Goal: Task Accomplishment & Management: Use online tool/utility

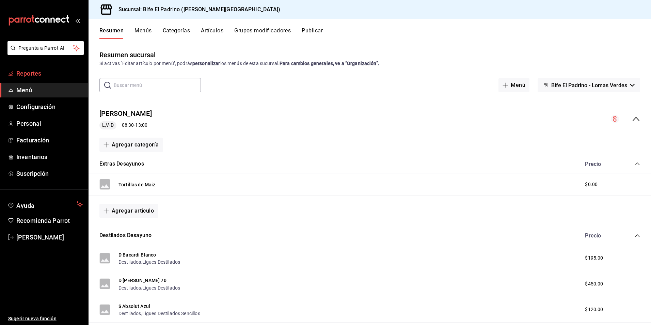
click at [32, 72] on span "Reportes" at bounding box center [49, 73] width 66 height 9
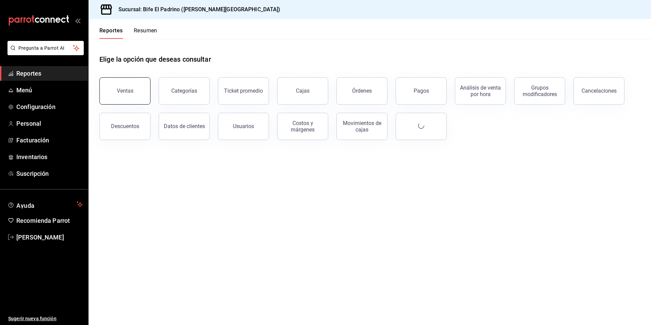
click at [119, 98] on button "Ventas" at bounding box center [124, 90] width 51 height 27
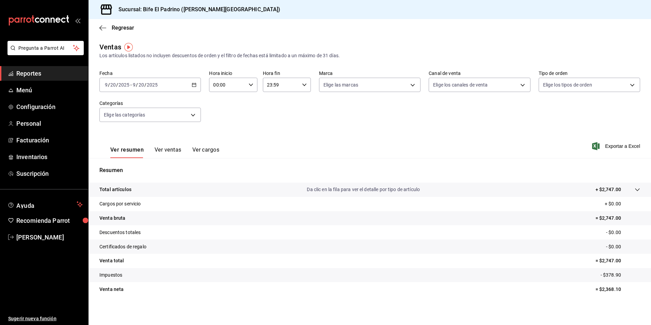
click at [194, 85] on icon "button" at bounding box center [194, 84] width 5 height 5
click at [122, 121] on span "Ayer" at bounding box center [131, 120] width 53 height 7
click at [302, 83] on icon "button" at bounding box center [304, 84] width 5 height 5
click at [269, 106] on span "21" at bounding box center [273, 107] width 13 height 5
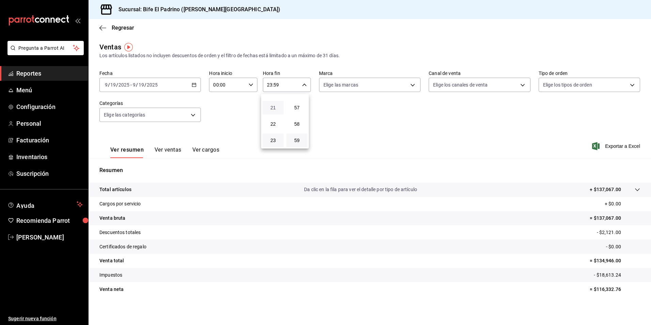
type input "21:59"
click at [273, 112] on span "17" at bounding box center [273, 110] width 13 height 5
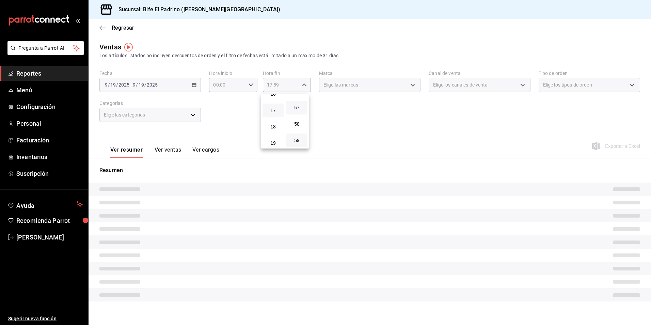
click at [296, 109] on span "57" at bounding box center [296, 107] width 13 height 5
type input "17:57"
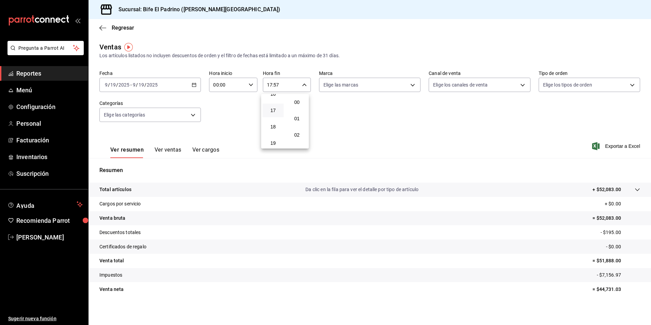
click at [296, 109] on button "00" at bounding box center [296, 102] width 21 height 14
type input "17:00"
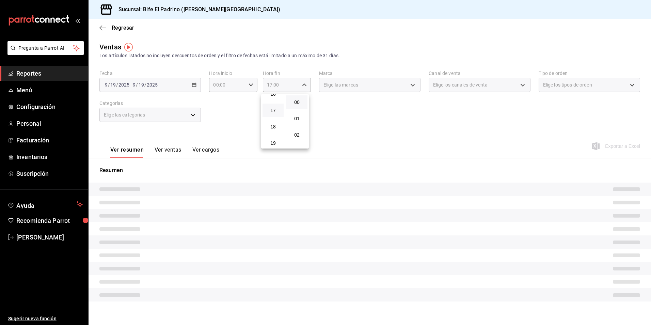
click at [395, 137] on div at bounding box center [325, 162] width 651 height 325
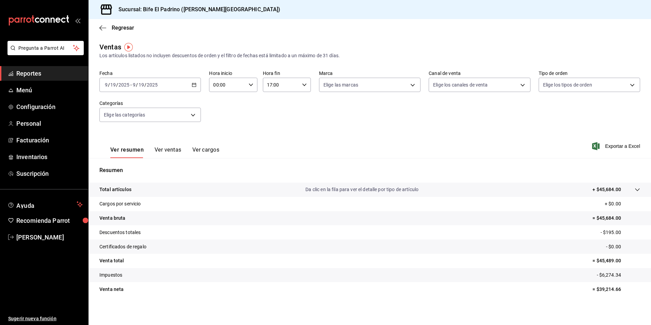
click at [125, 190] on p "Total artículos" at bounding box center [115, 189] width 32 height 7
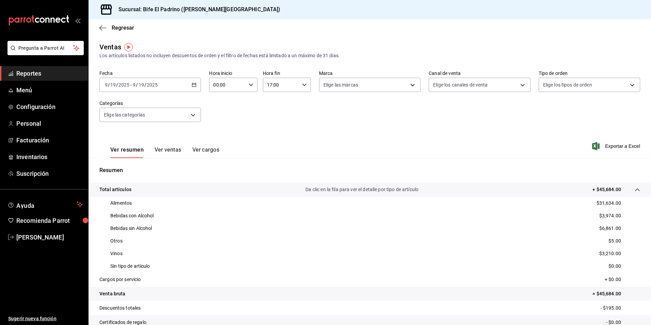
click at [254, 85] on div "00:00 Hora inicio" at bounding box center [233, 85] width 48 height 14
click at [225, 124] on button "01" at bounding box center [219, 119] width 21 height 14
type input "01:00"
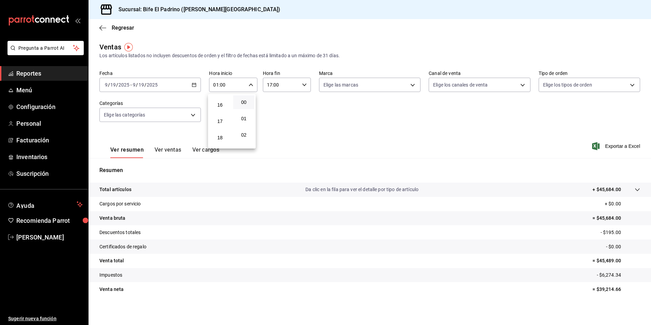
scroll to position [272, 0]
click at [221, 108] on span "17" at bounding box center [220, 107] width 13 height 5
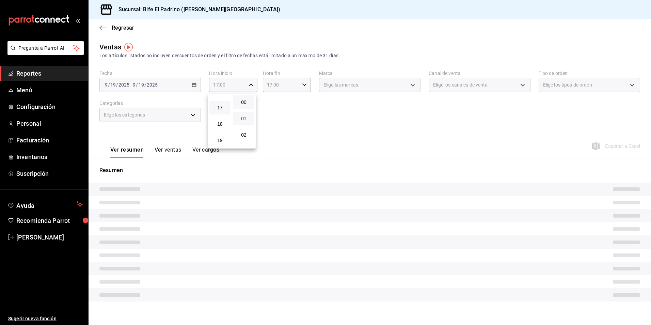
click at [243, 120] on span "01" at bounding box center [243, 118] width 13 height 5
type input "17:01"
click at [289, 117] on div at bounding box center [325, 162] width 651 height 325
click at [304, 87] on icon "button" at bounding box center [304, 84] width 5 height 5
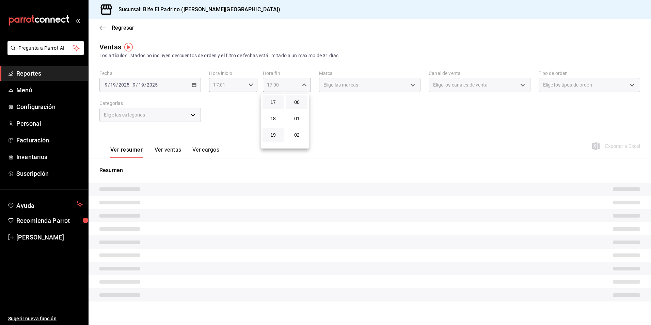
click at [270, 139] on button "19" at bounding box center [273, 135] width 21 height 14
type input "19:00"
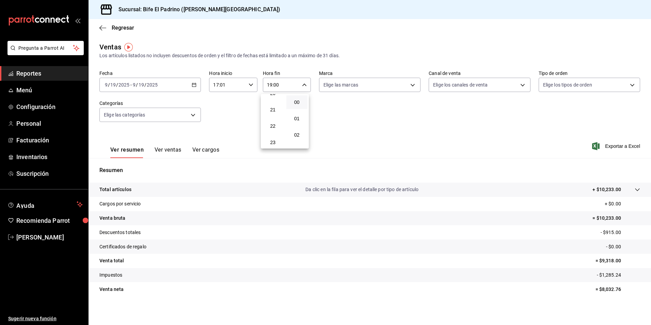
scroll to position [338, 0]
click at [270, 139] on span "23" at bounding box center [272, 140] width 13 height 5
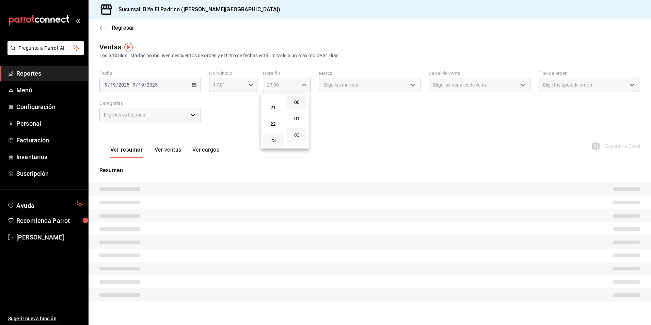
click at [302, 137] on button "02" at bounding box center [296, 135] width 21 height 14
type input "23:02"
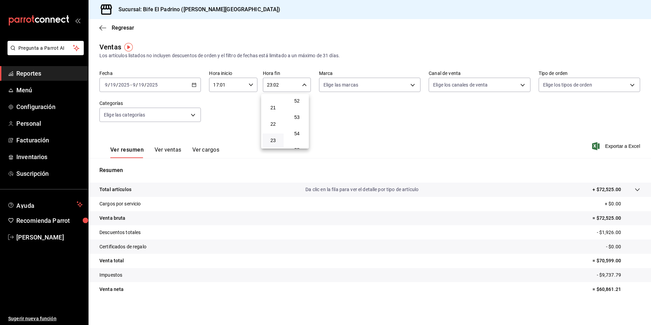
scroll to position [926, 0]
click at [298, 143] on button "59" at bounding box center [296, 140] width 21 height 14
type input "23:59"
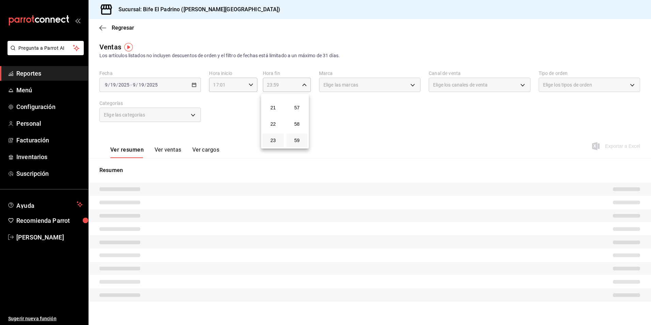
click at [392, 148] on div at bounding box center [325, 162] width 651 height 325
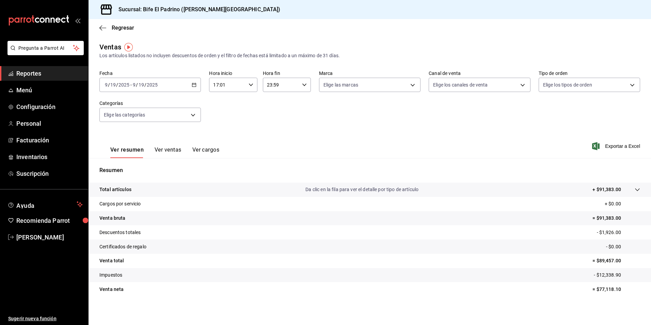
click at [116, 189] on p "Total artículos" at bounding box center [115, 189] width 32 height 7
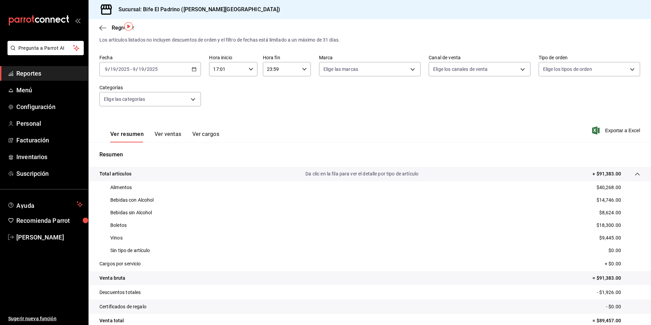
scroll to position [27, 0]
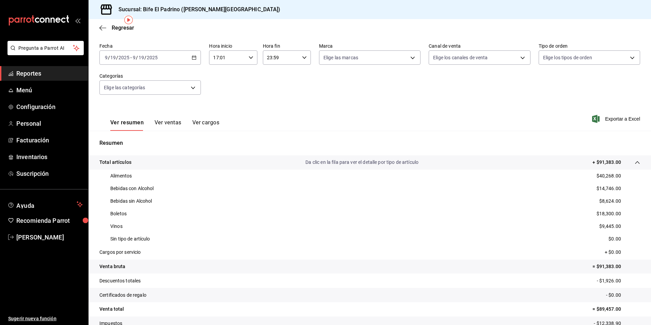
click at [252, 57] on icon "button" at bounding box center [251, 57] width 5 height 5
click at [223, 77] on span "17" at bounding box center [220, 74] width 13 height 5
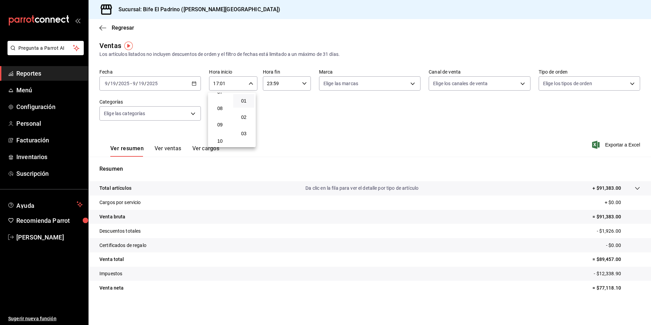
scroll to position [114, 0]
click at [220, 101] on span "07" at bounding box center [220, 100] width 13 height 5
type input "07:01"
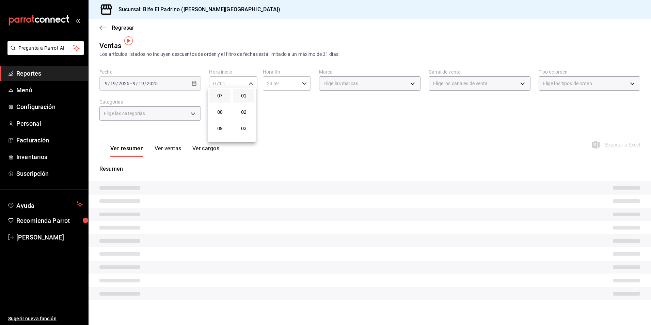
drag, startPoint x: 281, startPoint y: 110, endPoint x: 288, endPoint y: 105, distance: 9.1
click at [281, 110] on div at bounding box center [325, 162] width 651 height 325
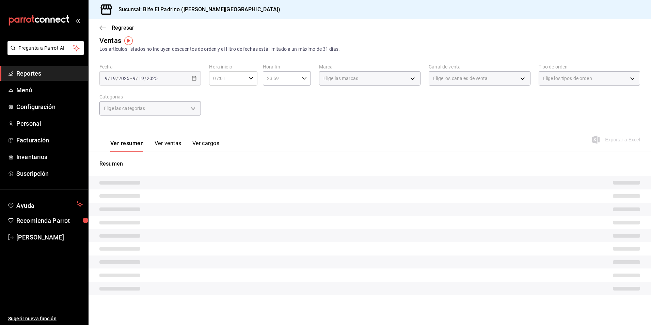
scroll to position [1, 0]
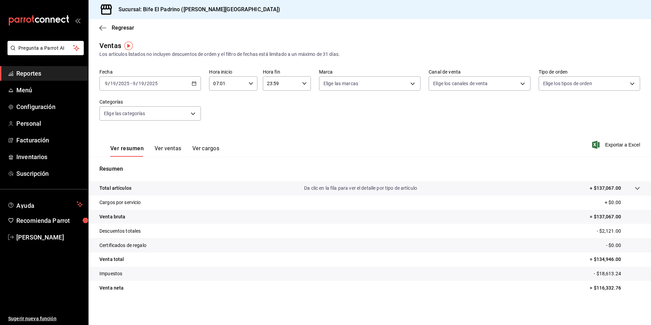
click at [301, 77] on div "23:59 Hora fin" at bounding box center [287, 83] width 48 height 14
click at [300, 85] on div at bounding box center [325, 162] width 651 height 325
click at [302, 85] on icon "button" at bounding box center [304, 83] width 5 height 5
click at [278, 106] on span "21" at bounding box center [273, 106] width 13 height 5
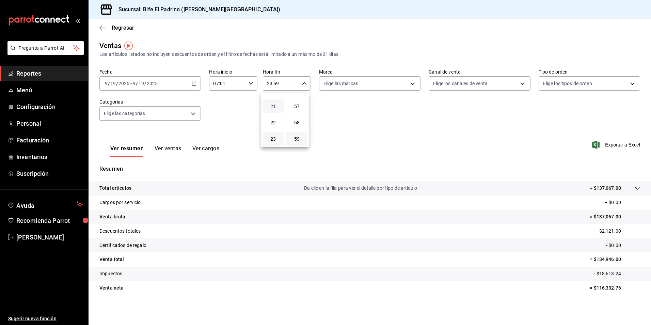
type input "21:59"
click at [276, 96] on span "17" at bounding box center [273, 95] width 13 height 5
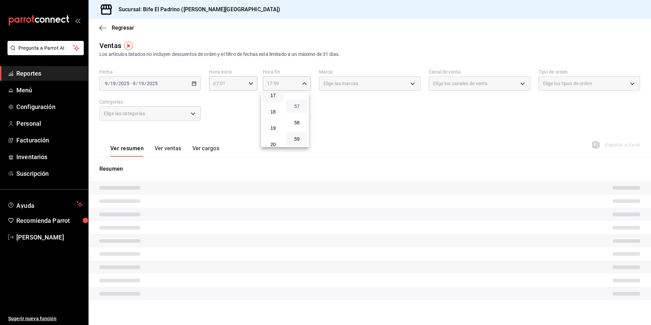
click at [295, 106] on span "57" at bounding box center [296, 106] width 13 height 5
type input "17:57"
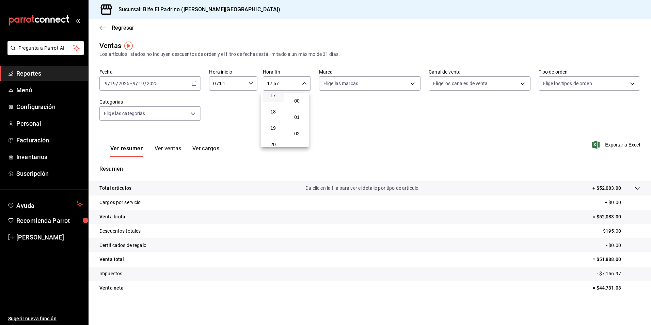
click at [295, 106] on button "00" at bounding box center [296, 101] width 21 height 14
type input "17:00"
click at [179, 175] on div at bounding box center [325, 162] width 651 height 325
click at [125, 190] on p "Total artículos" at bounding box center [115, 188] width 32 height 7
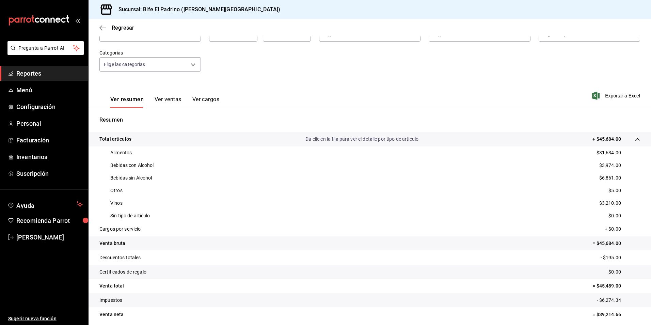
scroll to position [52, 0]
